Goal: Transaction & Acquisition: Purchase product/service

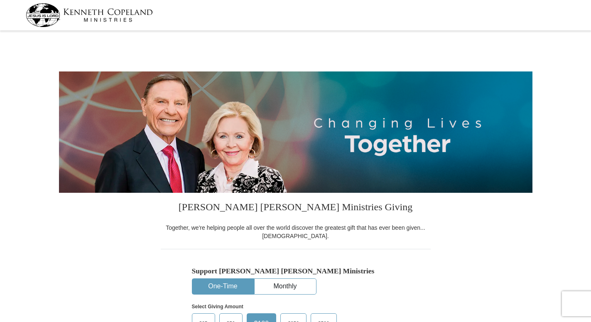
select select "FL"
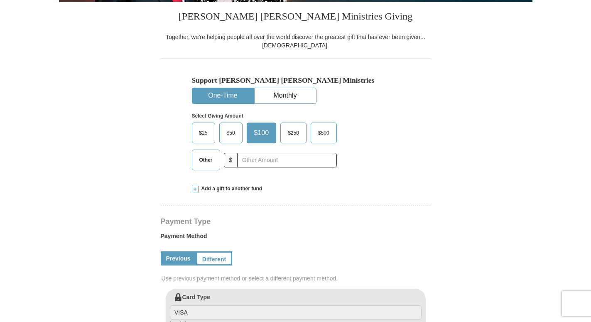
scroll to position [195, 0]
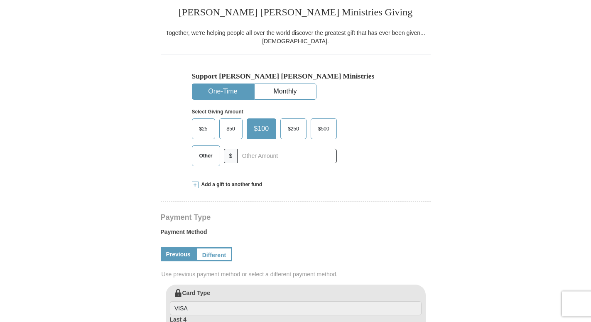
click at [214, 90] on button "One-Time" at bounding box center [222, 91] width 61 height 15
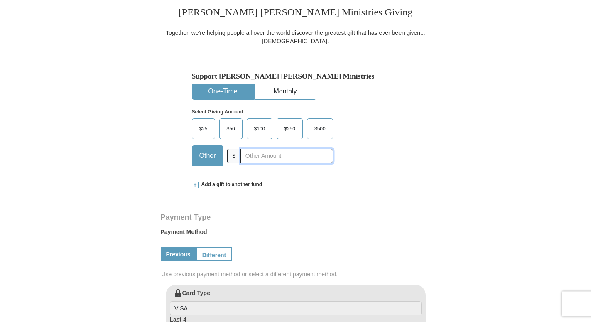
click at [249, 157] on input "text" at bounding box center [286, 156] width 92 height 15
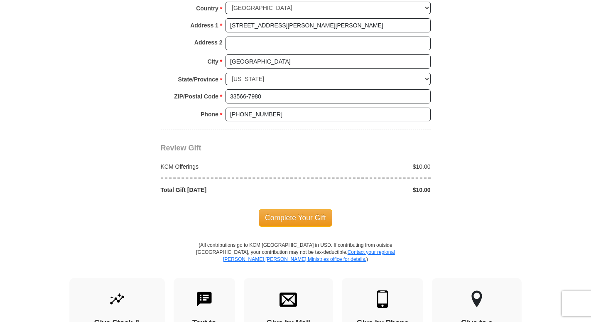
scroll to position [652, 0]
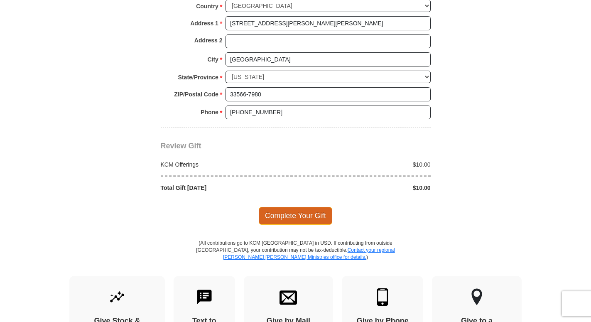
type input "10.00"
click at [297, 214] on span "Complete Your Gift" at bounding box center [296, 215] width 74 height 17
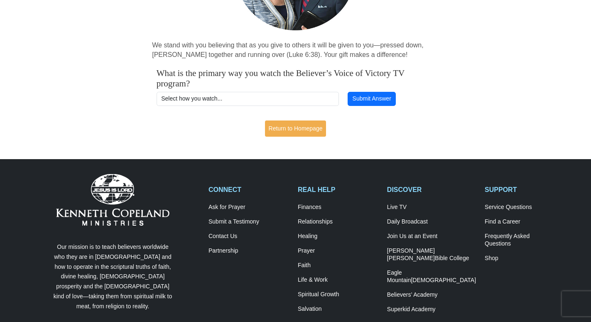
scroll to position [151, 0]
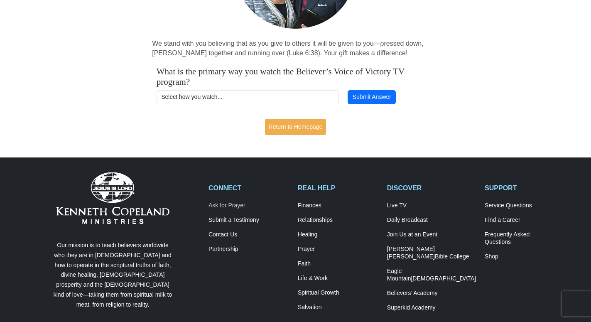
click at [234, 204] on link "Ask for Prayer" at bounding box center [249, 205] width 81 height 7
